Goal: Find specific fact: Find specific fact

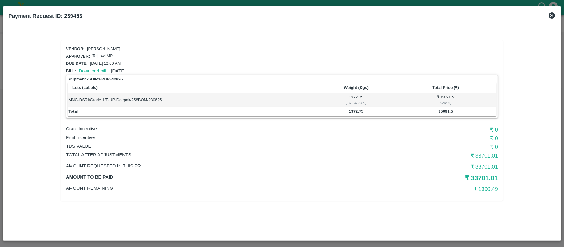
click at [441, 110] on b "35691.5" at bounding box center [446, 111] width 15 height 5
copy b "35691.5"
click at [435, 112] on b "1566.55" at bounding box center [438, 111] width 15 height 5
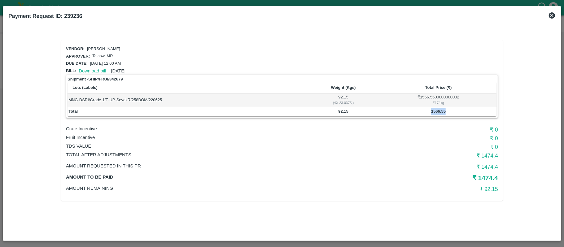
copy b "1566.55"
click at [342, 111] on b "92.15" at bounding box center [343, 111] width 10 height 5
copy b "92.15"
click at [347, 111] on b "196.65" at bounding box center [347, 111] width 12 height 5
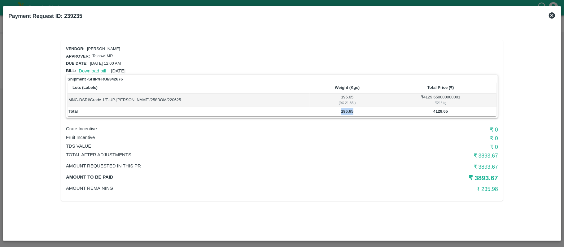
click at [347, 111] on b "196.65" at bounding box center [347, 111] width 12 height 5
copy b "196.65"
click at [485, 176] on h5 "₹ 3893.67" at bounding box center [426, 178] width 144 height 9
copy h5 "3893.67"
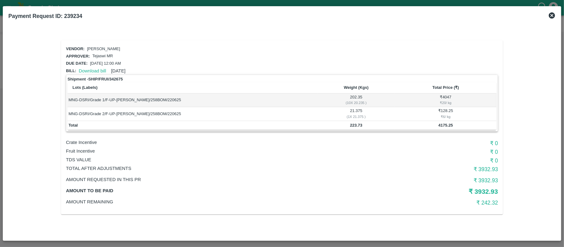
click at [355, 125] on b "223.73" at bounding box center [356, 125] width 12 height 5
copy b "223.73"
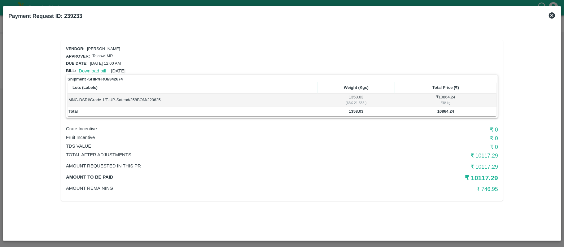
click at [354, 113] on td "1358.03" at bounding box center [356, 111] width 77 height 9
copy b "1358.03"
click at [354, 110] on b "279.3" at bounding box center [356, 111] width 10 height 5
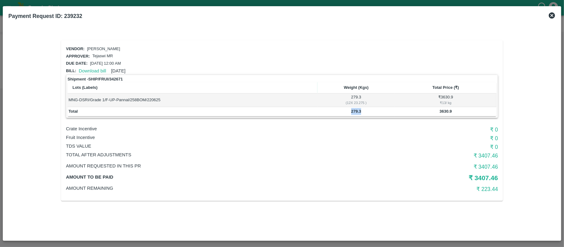
copy b "279.3"
click at [550, 14] on icon at bounding box center [552, 15] width 6 height 6
click at [351, 109] on b "125.88" at bounding box center [356, 111] width 12 height 5
click at [353, 109] on b "125.88" at bounding box center [356, 111] width 12 height 5
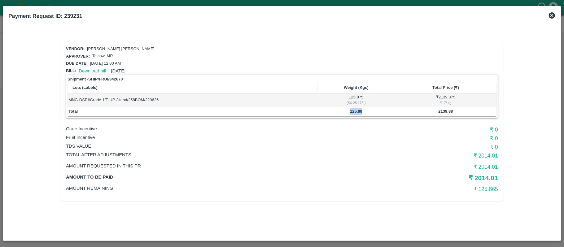
copy b "125.88"
click at [481, 176] on h5 "₹ 2014.01" at bounding box center [426, 178] width 144 height 9
copy h5 "₹ 2014.01"
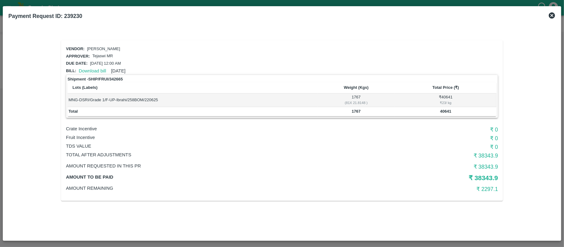
click at [356, 112] on b "1767" at bounding box center [356, 111] width 9 height 5
copy b "1767"
click at [550, 15] on icon at bounding box center [552, 15] width 6 height 6
click at [338, 110] on td "99.28" at bounding box center [343, 111] width 74 height 9
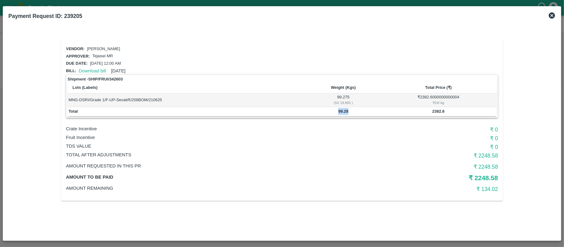
click at [338, 110] on td "99.28" at bounding box center [343, 111] width 74 height 9
copy b "99.28"
click at [356, 111] on b "2223" at bounding box center [356, 111] width 9 height 5
copy b "2223"
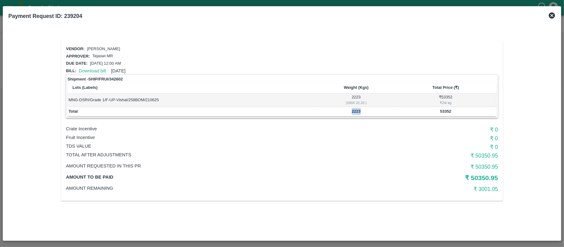
copy b "2223"
click at [358, 111] on b "1853" at bounding box center [356, 111] width 9 height 5
copy b "1853"
click at [353, 109] on b "223.73" at bounding box center [356, 111] width 12 height 5
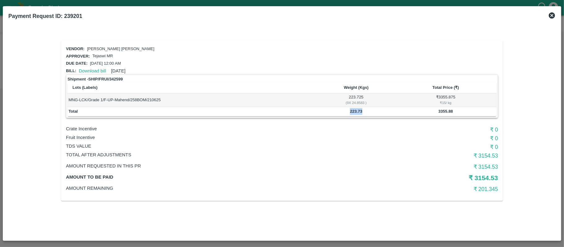
click at [353, 109] on b "223.73" at bounding box center [356, 111] width 12 height 5
copy b "223.73"
click at [352, 147] on p "TDS VALUE" at bounding box center [210, 146] width 288 height 7
click at [355, 113] on td "223.73" at bounding box center [356, 111] width 77 height 9
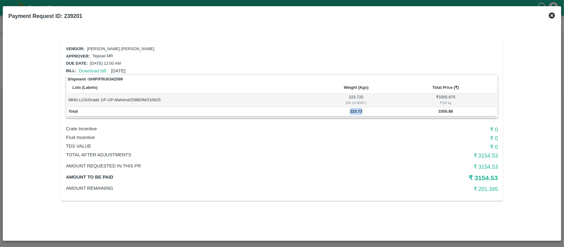
copy b "223.73"
click at [354, 111] on b "46.93" at bounding box center [356, 111] width 10 height 5
copy b "46.93"
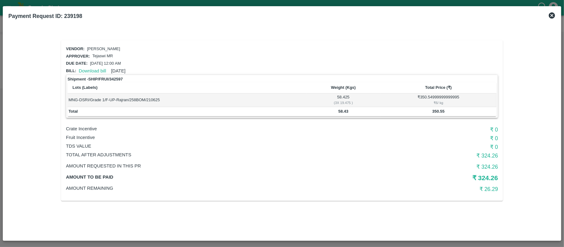
click at [341, 111] on b "58.43" at bounding box center [343, 111] width 10 height 5
copy b "58.43"
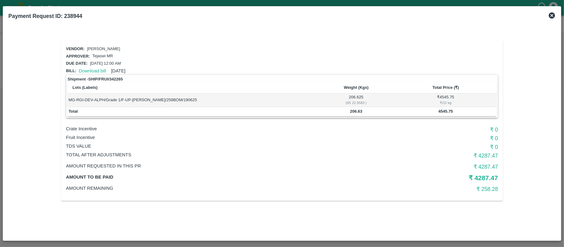
click at [351, 111] on b "206.63" at bounding box center [356, 111] width 12 height 5
copy b "206.63"
click at [345, 111] on b "437.95" at bounding box center [347, 111] width 12 height 5
click at [345, 110] on b "437.95" at bounding box center [347, 111] width 12 height 5
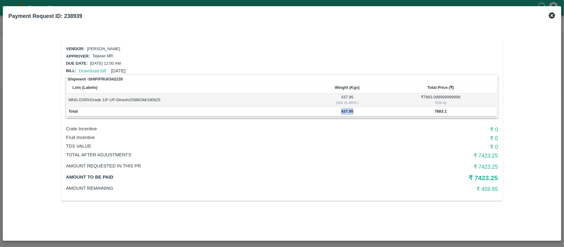
copy b "437.95"
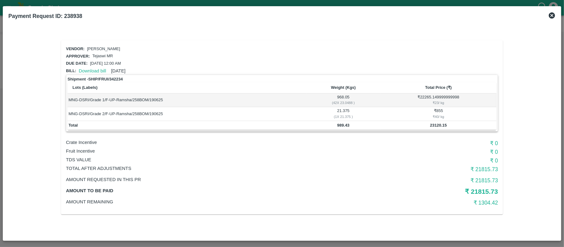
click at [343, 123] on b "989.43" at bounding box center [343, 125] width 12 height 5
copy b "989.43"
click at [486, 190] on h5 "₹ 21815.73" at bounding box center [426, 191] width 144 height 9
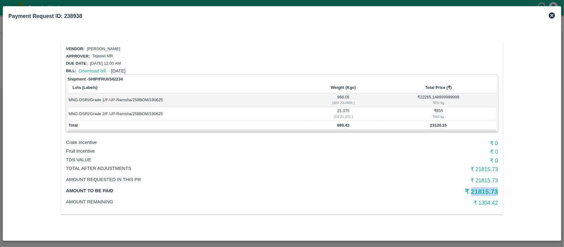
copy h5 "21815.73"
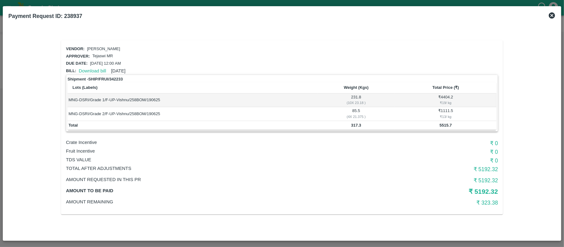
click at [354, 123] on b "317.3" at bounding box center [356, 125] width 10 height 5
copy b "317.3"
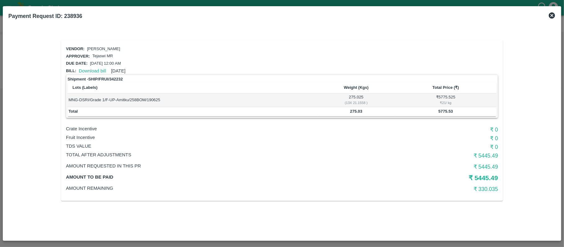
click at [356, 113] on td "275.03" at bounding box center [356, 111] width 77 height 9
copy b "275.03"
